Goal: Transaction & Acquisition: Book appointment/travel/reservation

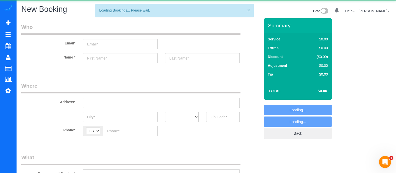
select select "object:3584"
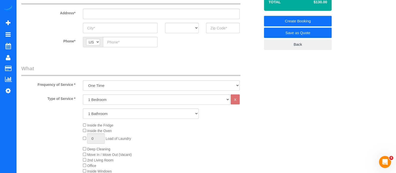
scroll to position [98, 0]
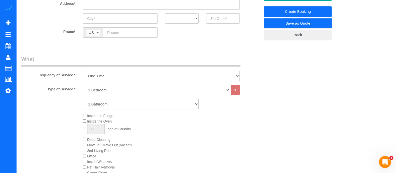
click at [140, 104] on select "1 Bathroom 2 Bathrooms 3 Bathrooms 4 Bathrooms 5 Bathrooms 6 Bathrooms" at bounding box center [141, 104] width 116 height 10
select select "3"
click at [83, 99] on select "1 Bathroom 2 Bathrooms 3 Bathrooms 4 Bathrooms 5 Bathrooms 6 Bathrooms" at bounding box center [141, 104] width 116 height 10
click at [83, 113] on div "Inside the Fridge Inside the Oven 0 Load of Laundry Deep Cleaning Move In / Mov…" at bounding box center [171, 150] width 185 height 75
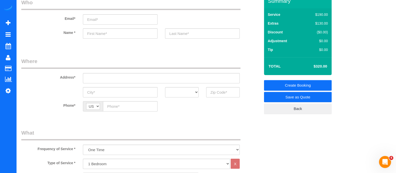
scroll to position [18, 0]
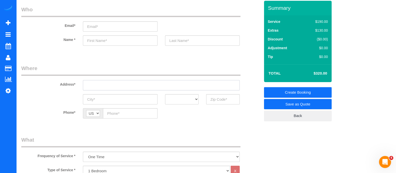
click at [178, 83] on input "text" at bounding box center [161, 85] width 157 height 10
type input "3"
click at [176, 84] on input "text" at bounding box center [161, 85] width 157 height 10
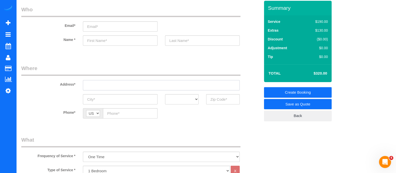
type input "2"
type input "373 pealeano ro 30349"
click at [94, 41] on input "text" at bounding box center [120, 40] width 75 height 10
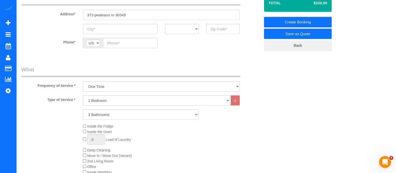
scroll to position [89, 0]
